Goal: Information Seeking & Learning: Learn about a topic

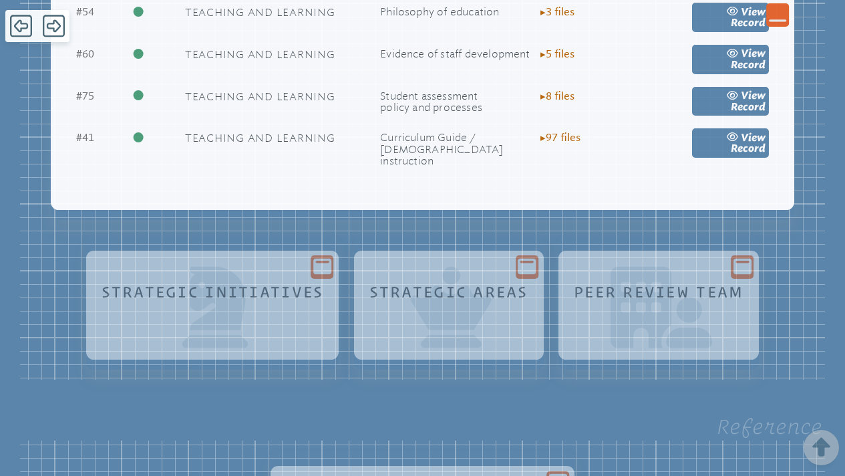
scroll to position [3530, 0]
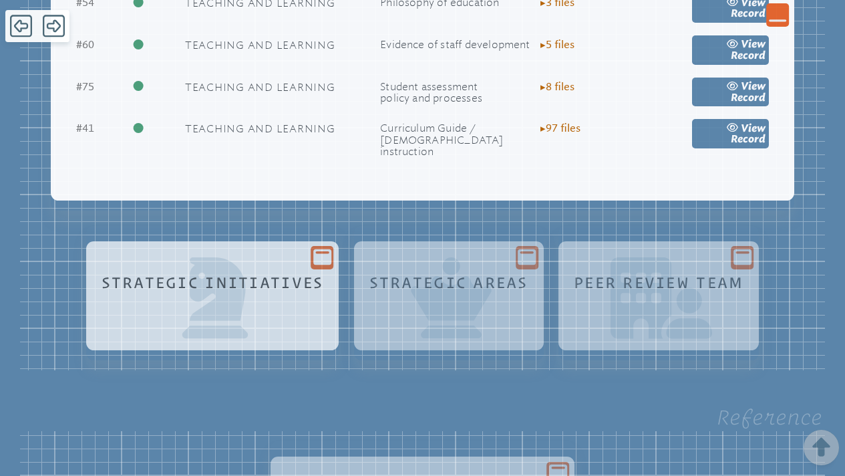
click at [214, 269] on div "Strategic Initiatives" at bounding box center [212, 307] width 232 height 81
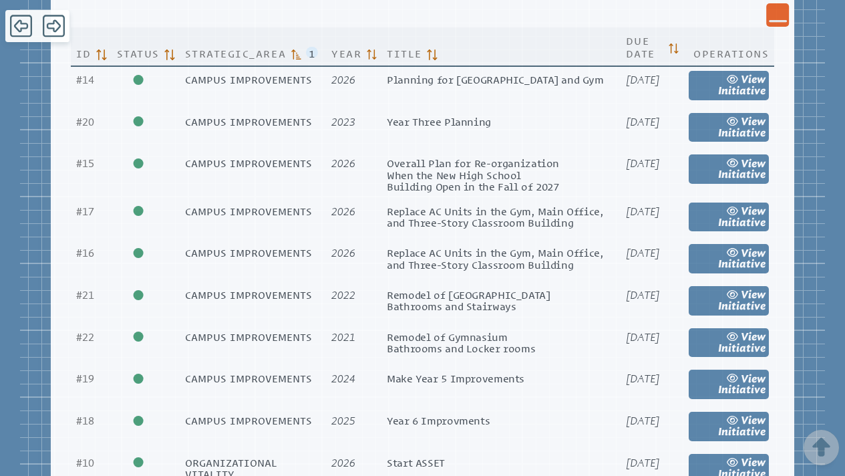
scroll to position [3946, 0]
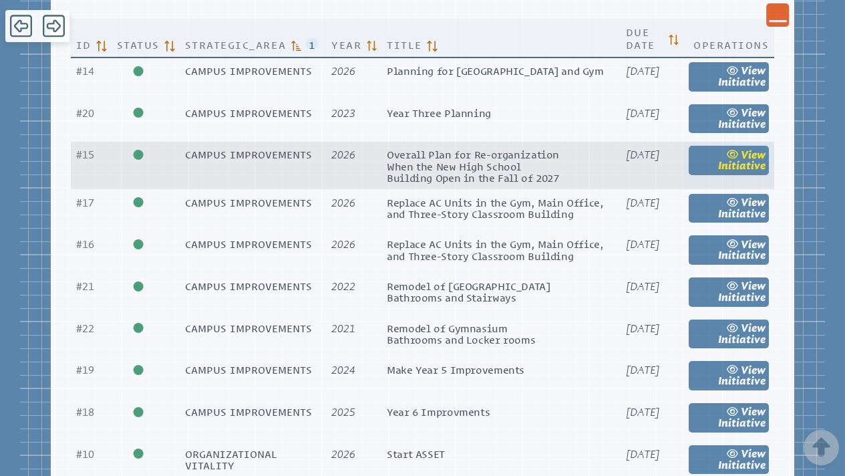
click at [742, 148] on span "view" at bounding box center [753, 154] width 25 height 13
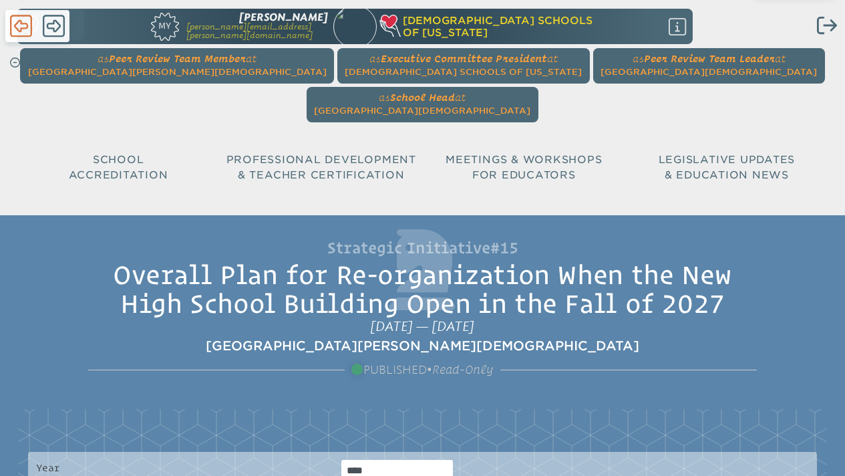
click at [23, 26] on icon at bounding box center [21, 25] width 22 height 25
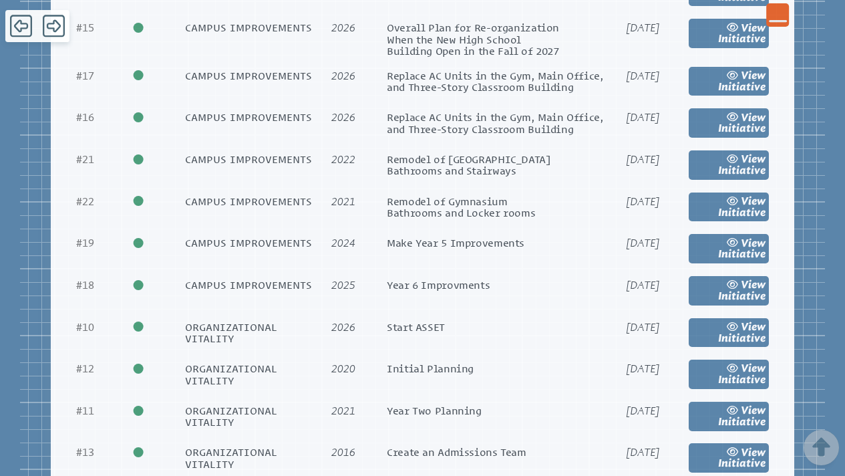
scroll to position [4202, 0]
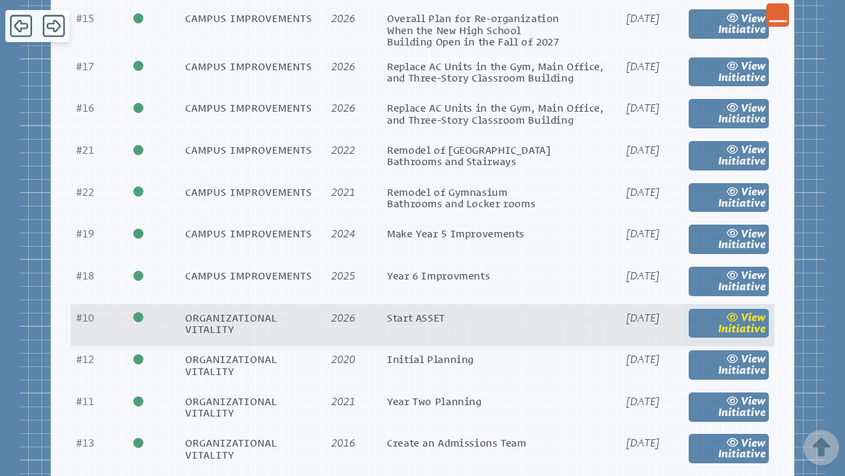
click at [743, 322] on span "Initiative" at bounding box center [741, 328] width 47 height 13
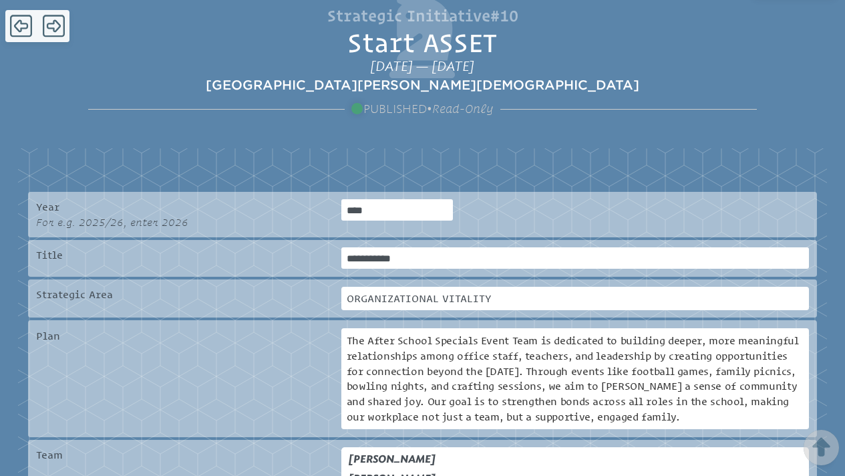
scroll to position [15, 0]
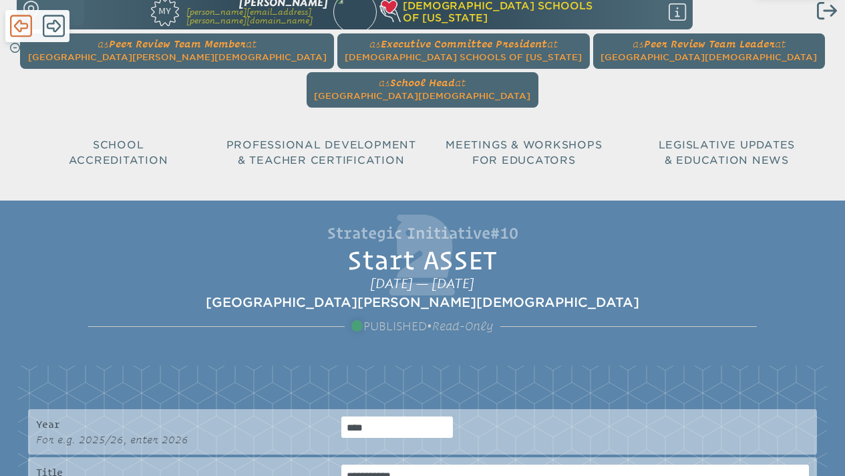
click at [22, 23] on icon at bounding box center [21, 25] width 22 height 25
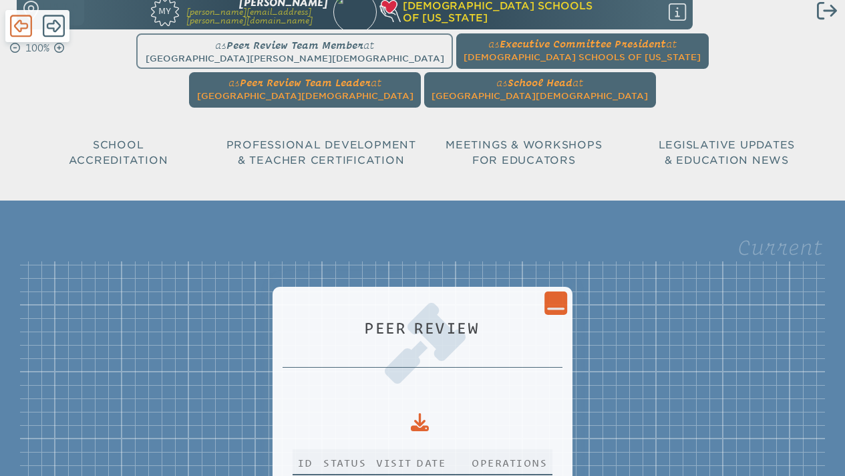
scroll to position [4202, 0]
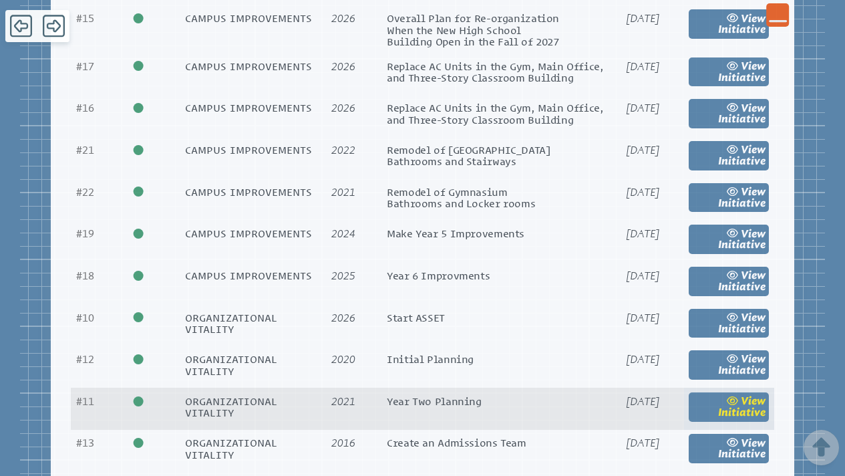
click at [742, 394] on span "view" at bounding box center [753, 400] width 25 height 13
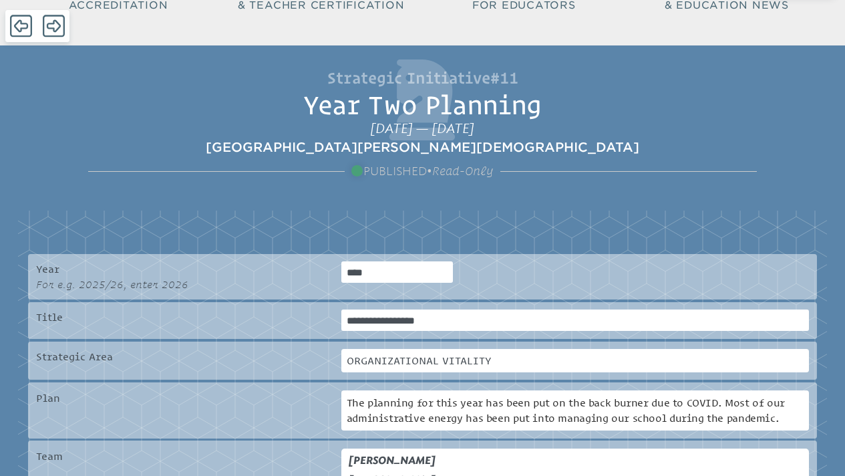
scroll to position [158, 0]
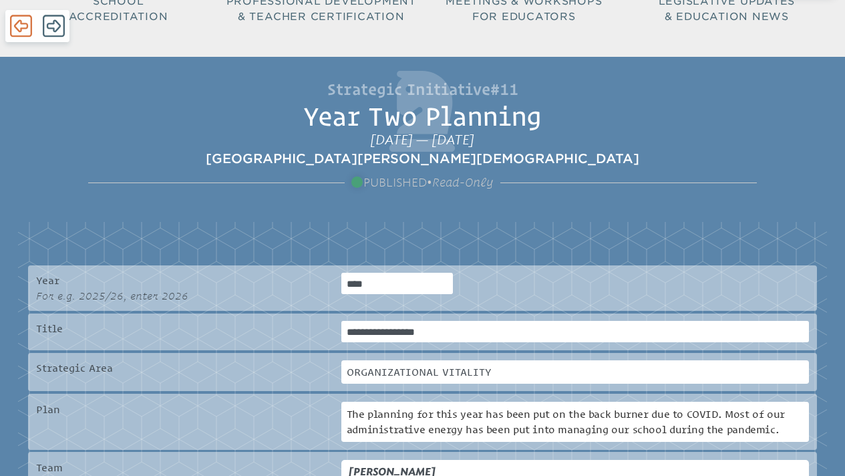
click at [19, 25] on icon at bounding box center [21, 25] width 22 height 25
